Goal: Task Accomplishment & Management: Manage account settings

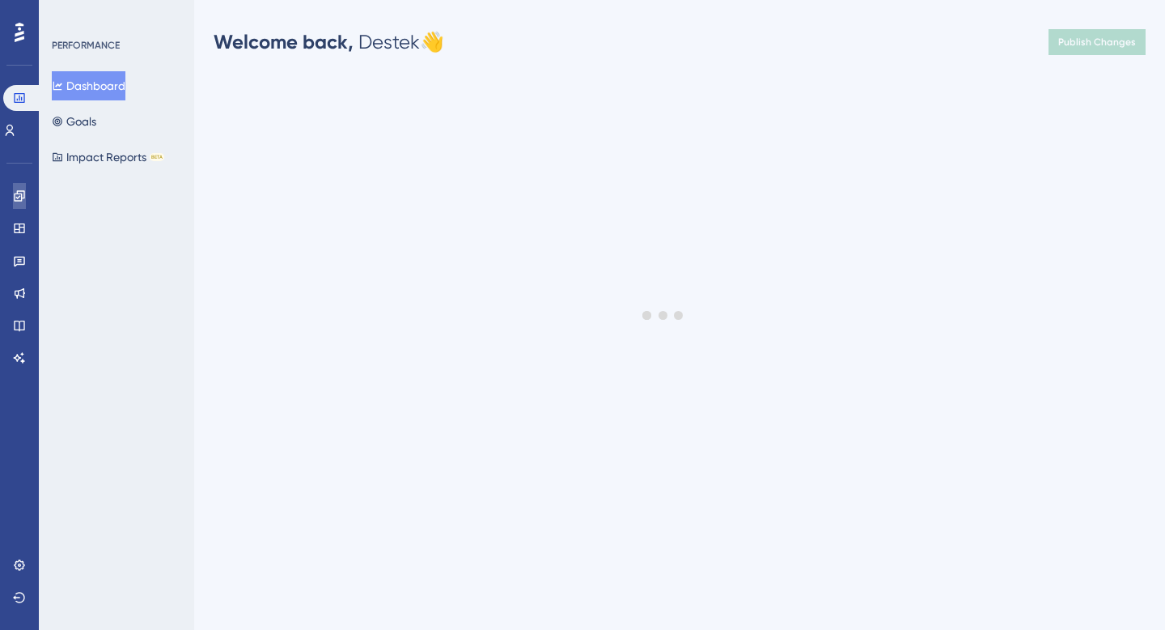
click at [19, 205] on link at bounding box center [19, 196] width 13 height 26
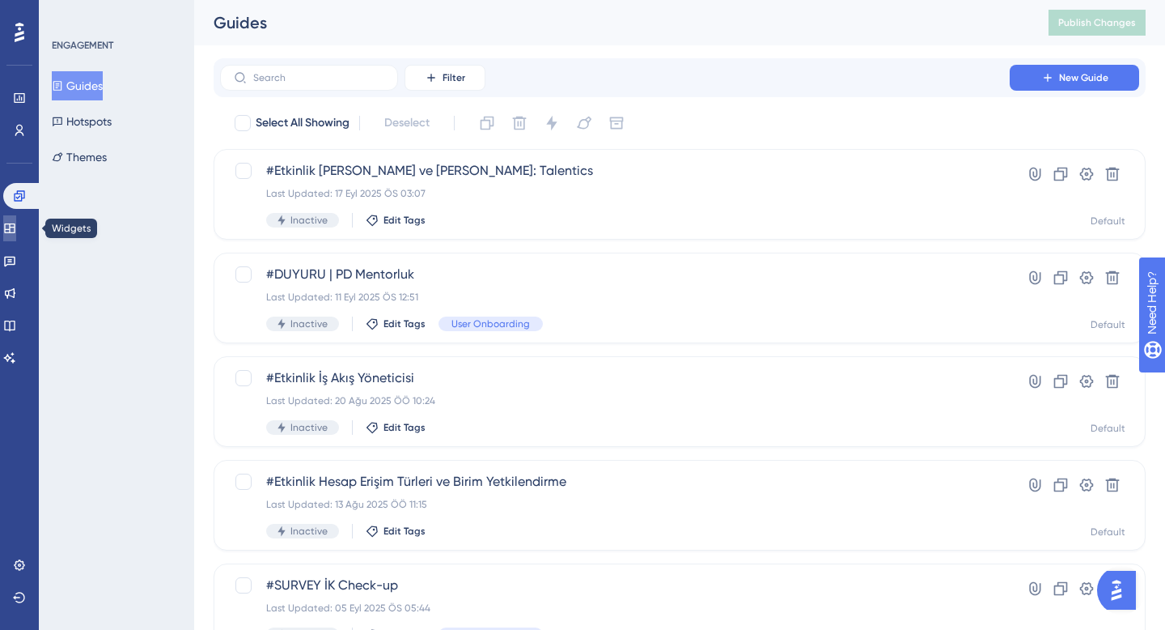
click at [15, 227] on icon at bounding box center [9, 228] width 11 height 10
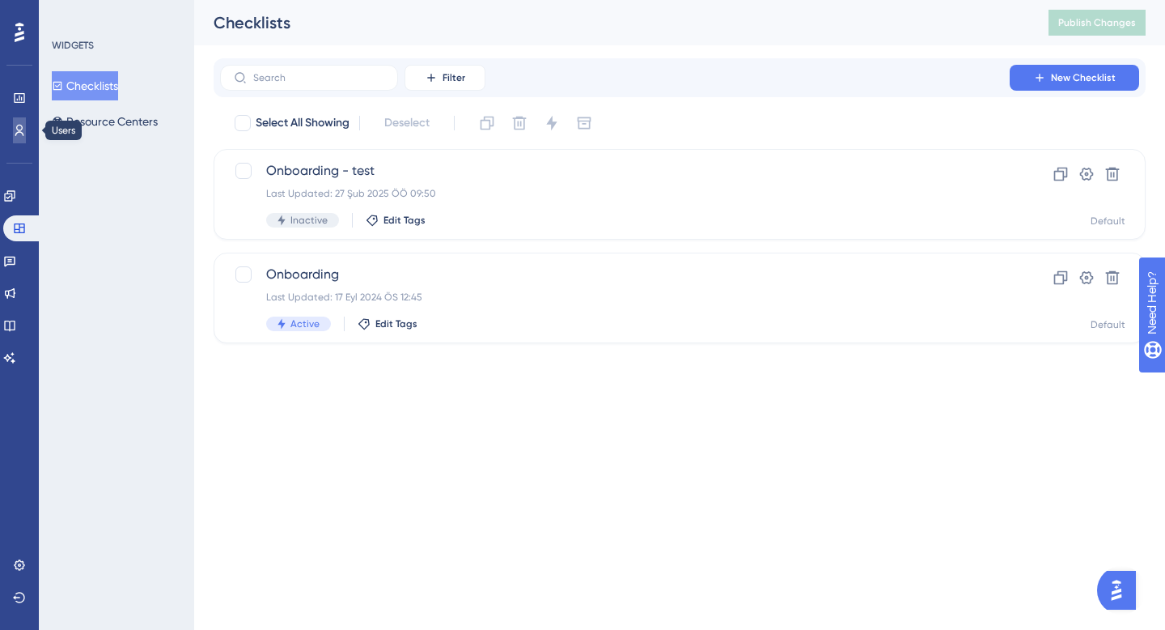
click at [22, 131] on icon at bounding box center [19, 130] width 13 height 13
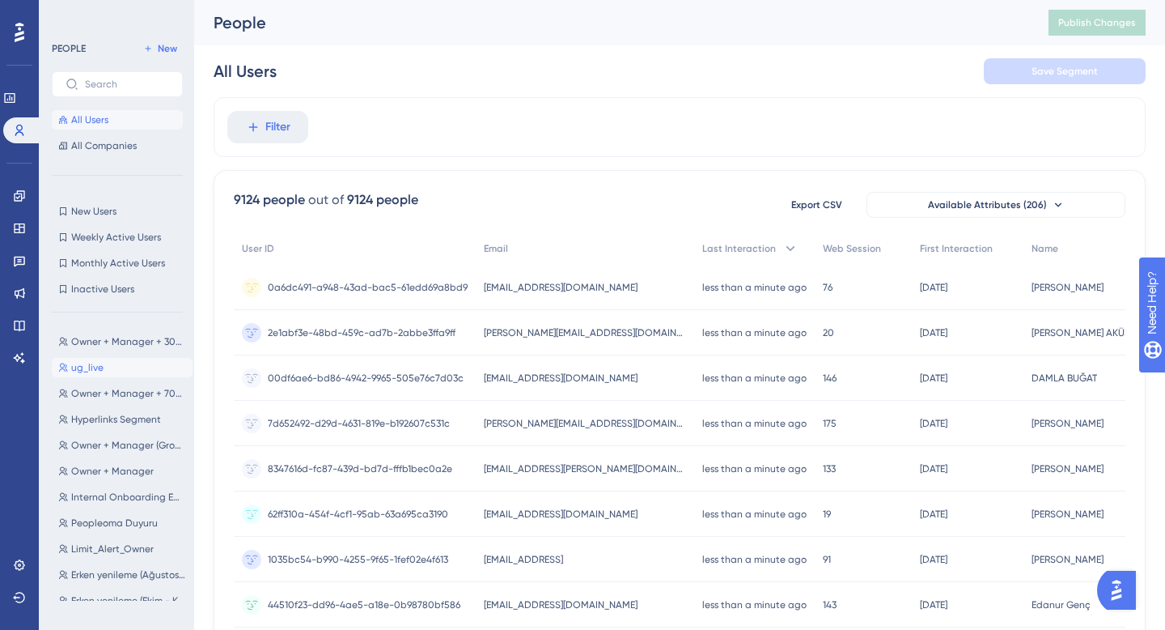
click at [100, 371] on span "ug_live" at bounding box center [87, 367] width 32 height 13
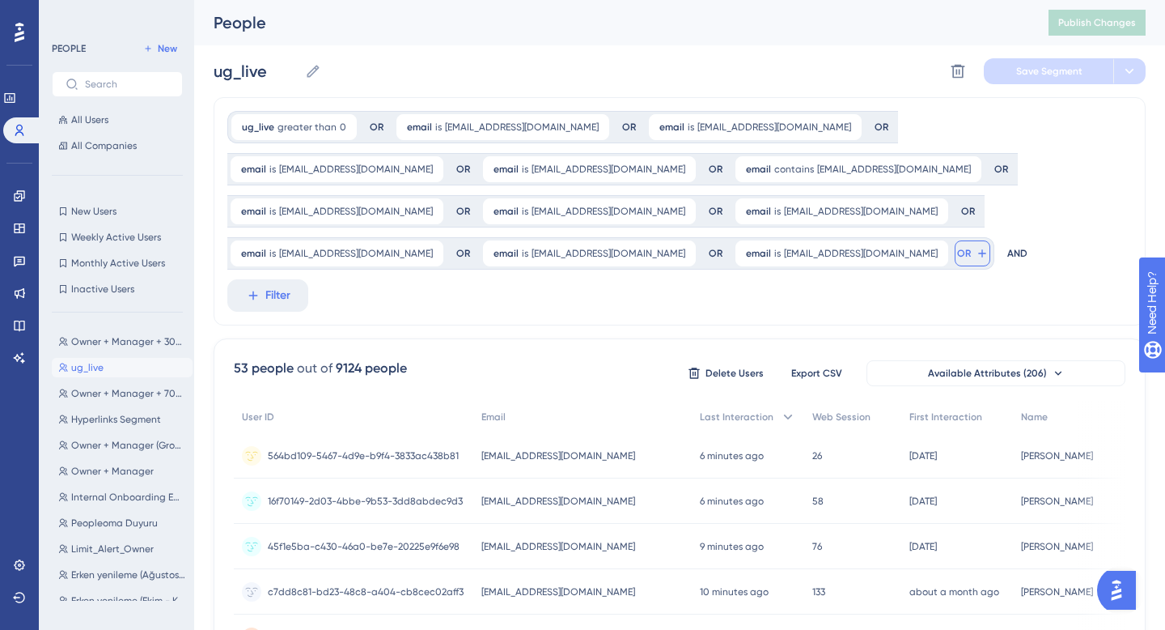
click at [976, 255] on icon at bounding box center [982, 253] width 13 height 13
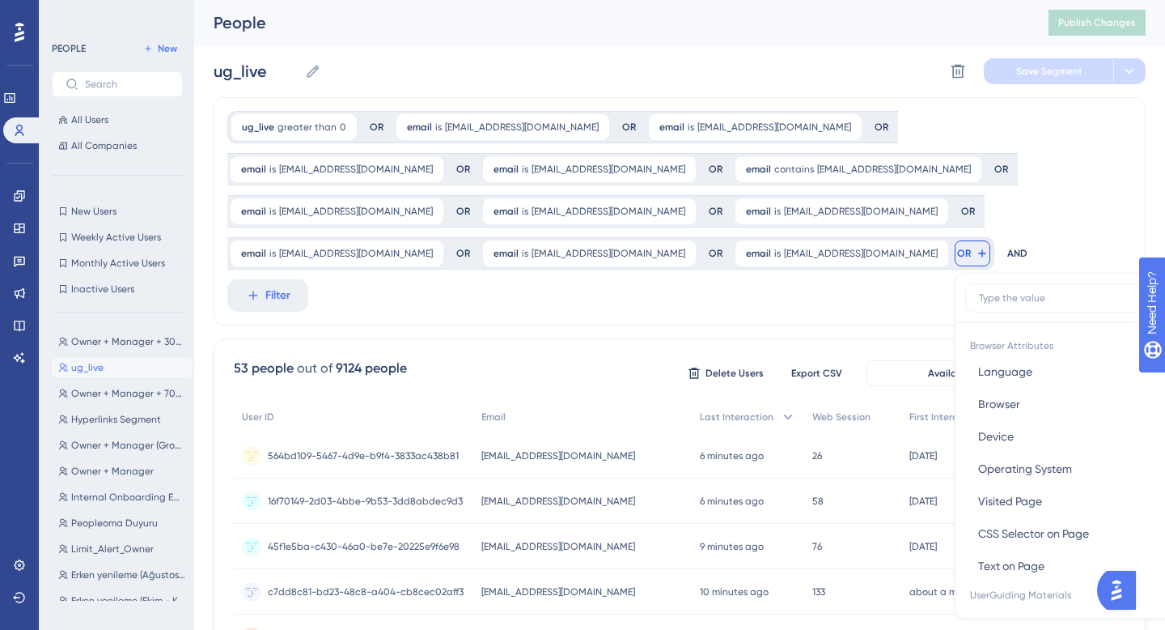
scroll to position [130, 0]
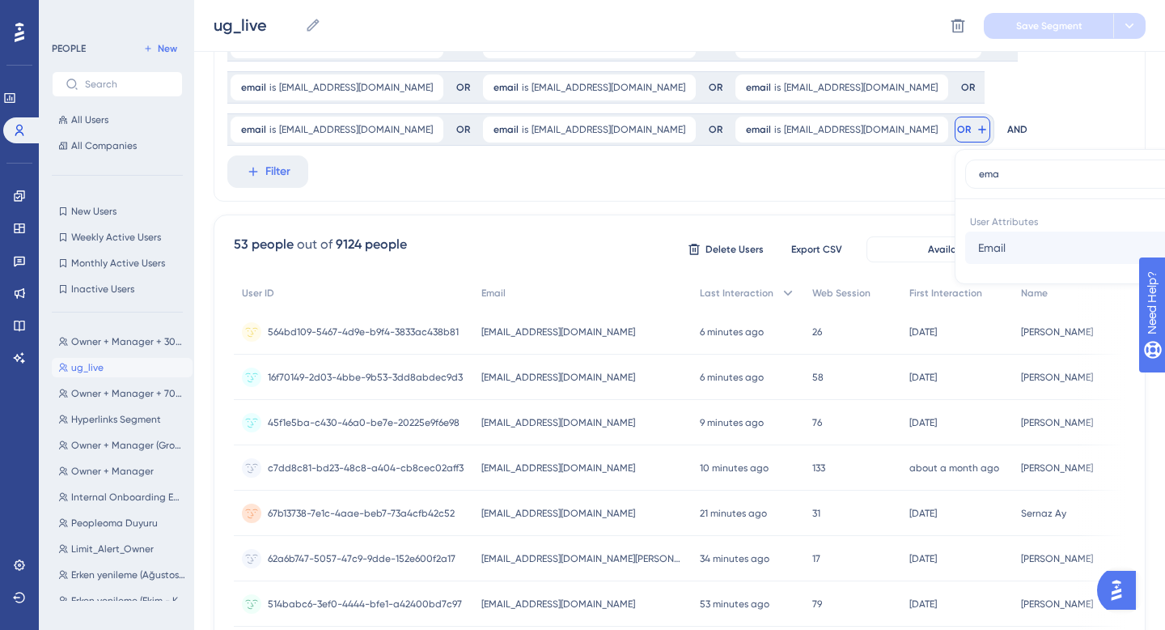
type input "ema"
click at [966, 245] on button "Email Email" at bounding box center [1085, 247] width 238 height 32
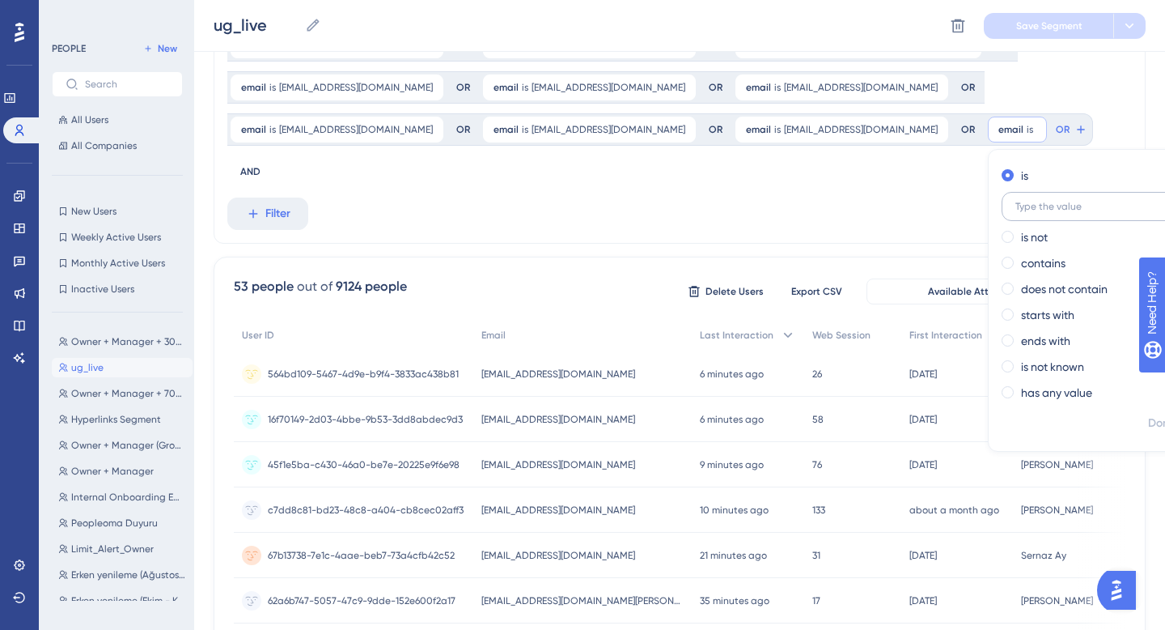
click at [1016, 210] on input "text" at bounding box center [1091, 206] width 151 height 11
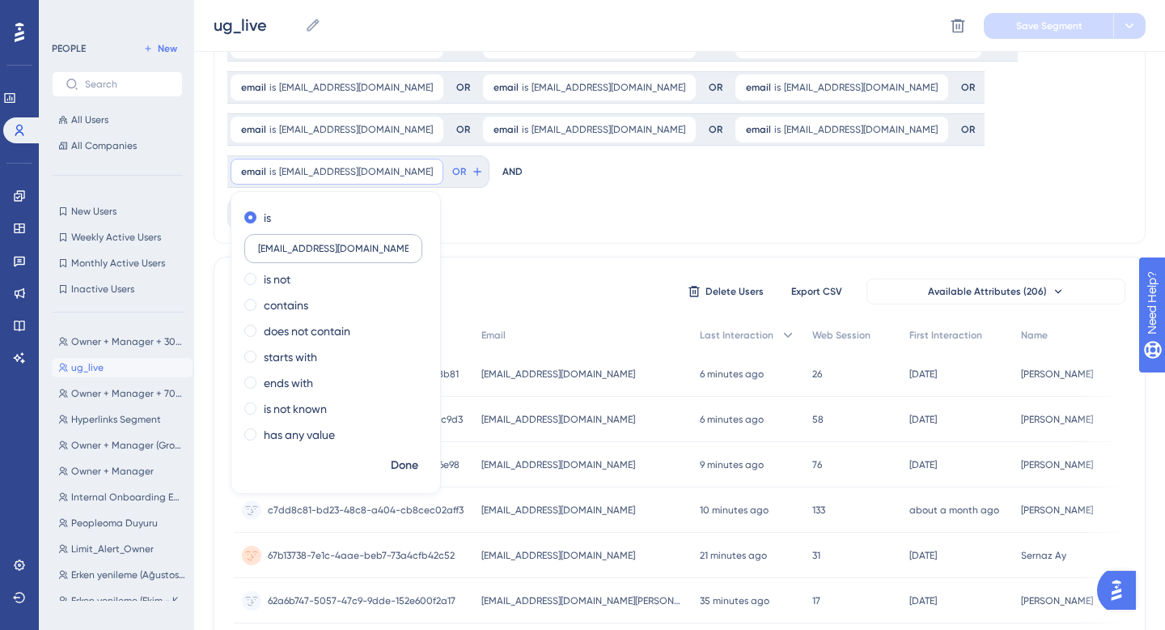
scroll to position [0, 18]
type input "[EMAIL_ADDRESS][DOMAIN_NAME]"
click at [418, 456] on span "Done" at bounding box center [405, 465] width 28 height 19
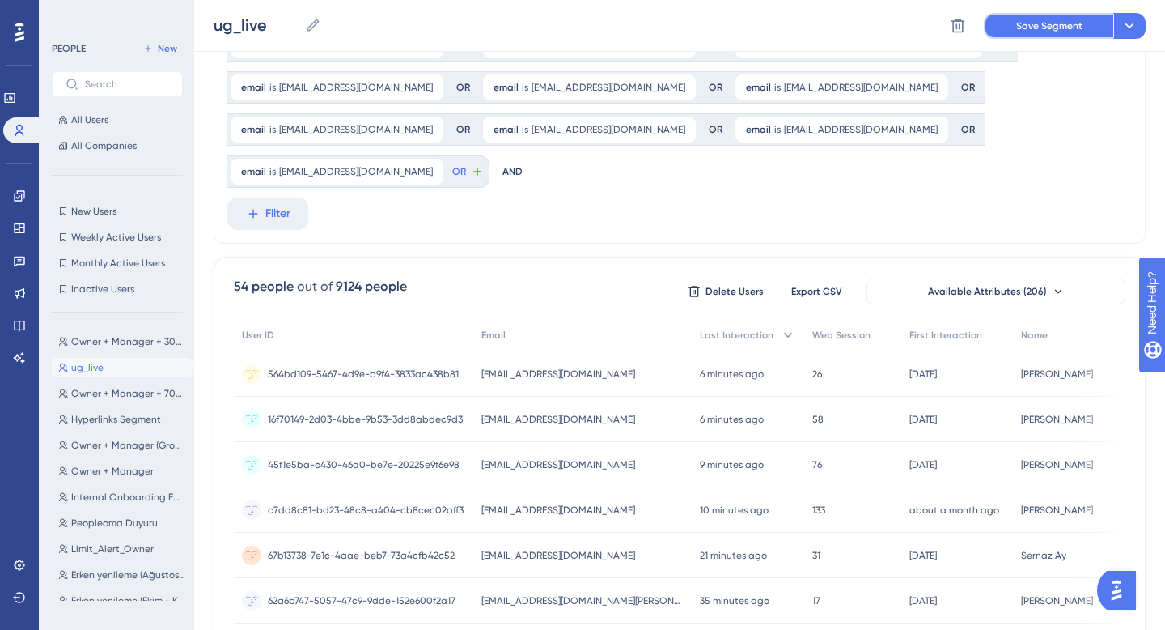
click at [1047, 25] on span "Save Segment" at bounding box center [1050, 25] width 66 height 13
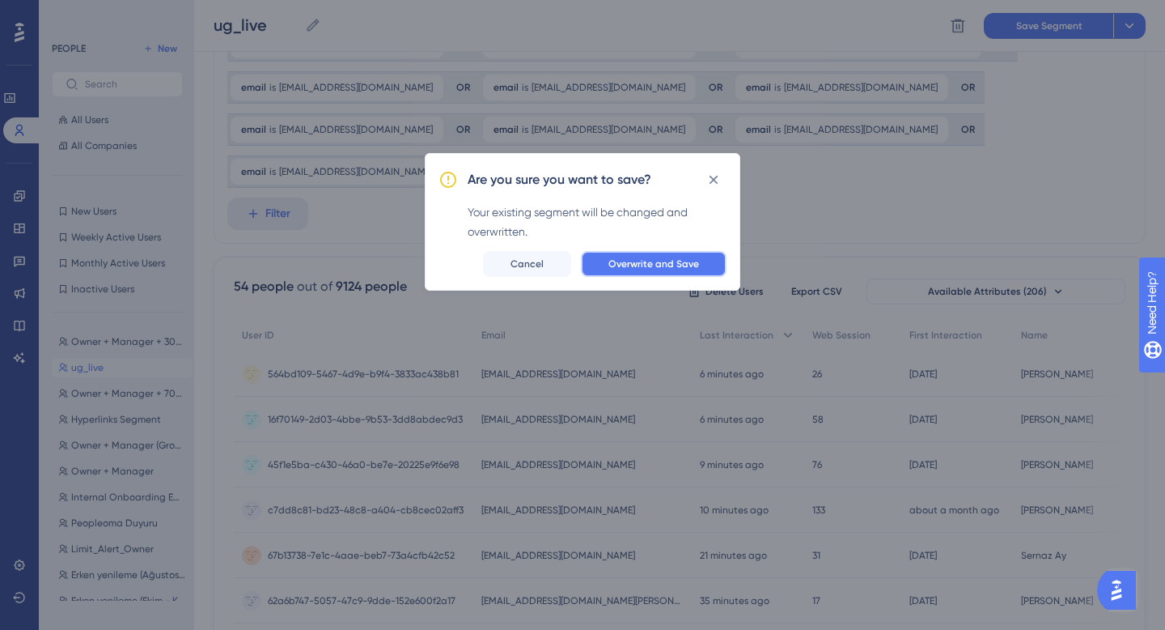
click at [685, 260] on span "Overwrite and Save" at bounding box center [654, 263] width 91 height 13
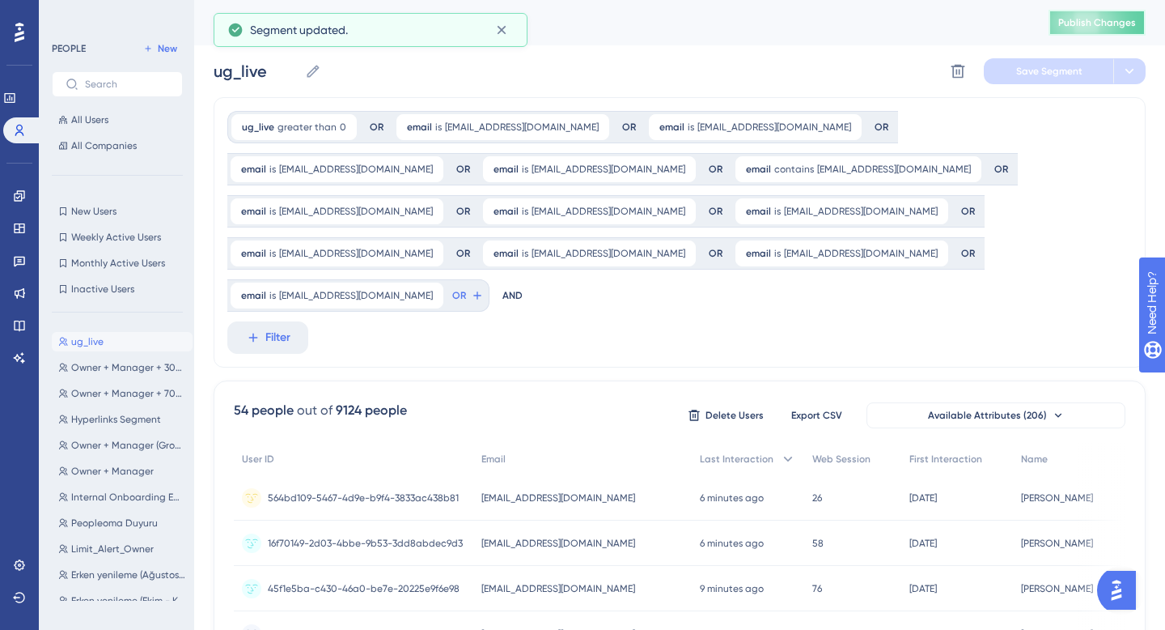
click at [1096, 31] on button "Publish Changes" at bounding box center [1097, 23] width 97 height 26
